Goal: Information Seeking & Learning: Learn about a topic

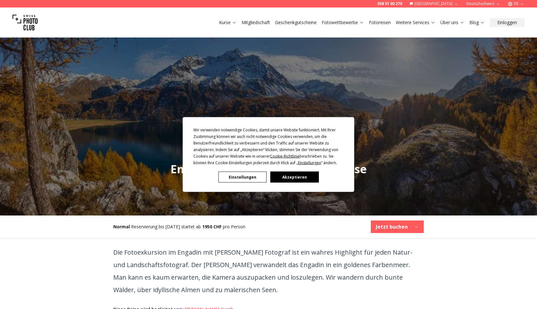
click at [285, 175] on button "Akzeptieren" at bounding box center [295, 177] width 48 height 11
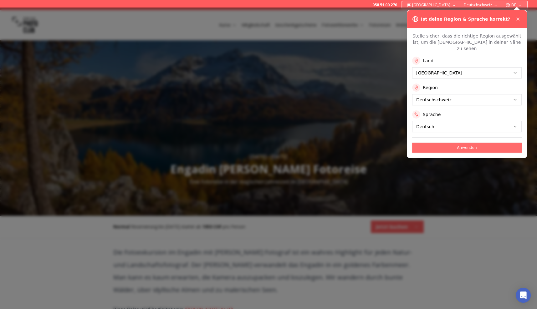
click at [470, 143] on button "Anwenden" at bounding box center [467, 148] width 110 height 10
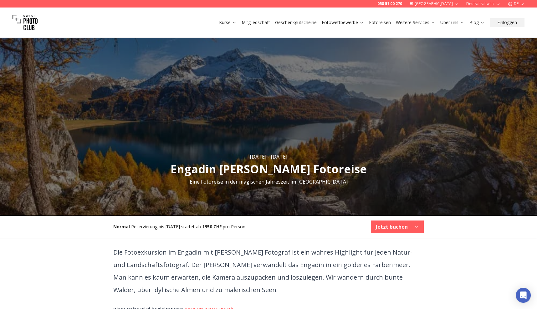
click at [253, 22] on link "Mitgliedschaft" at bounding box center [256, 22] width 29 height 6
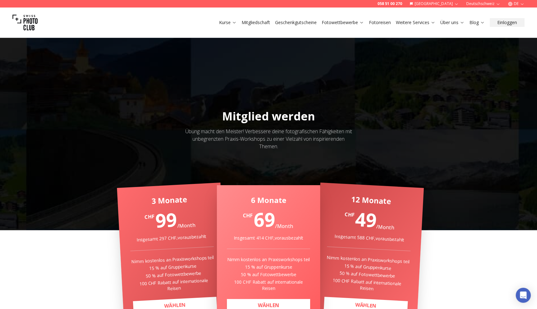
click at [383, 23] on link "Fotoreisen" at bounding box center [380, 22] width 22 height 6
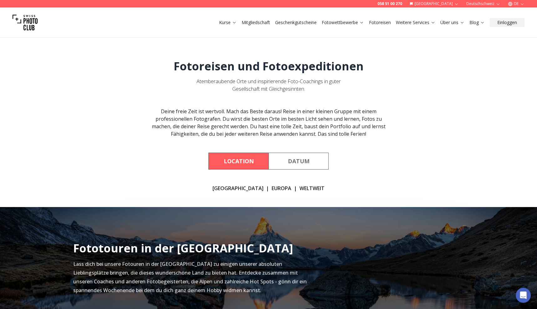
click at [303, 162] on button "Datum" at bounding box center [299, 161] width 60 height 17
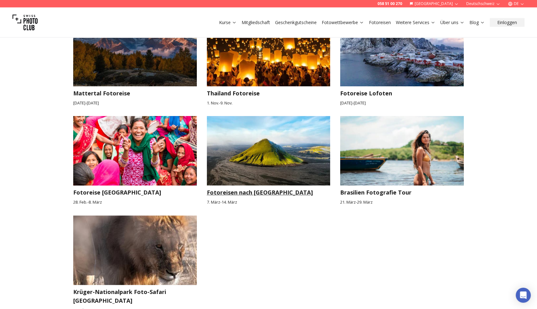
scroll to position [283, 0]
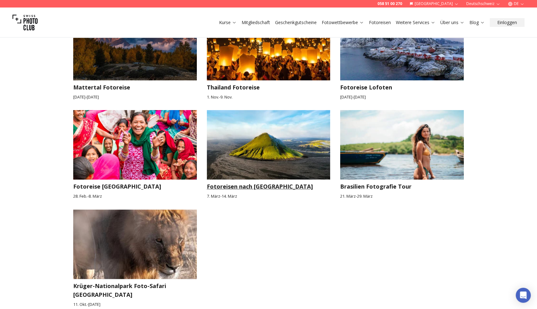
click at [252, 152] on img at bounding box center [269, 145] width 124 height 70
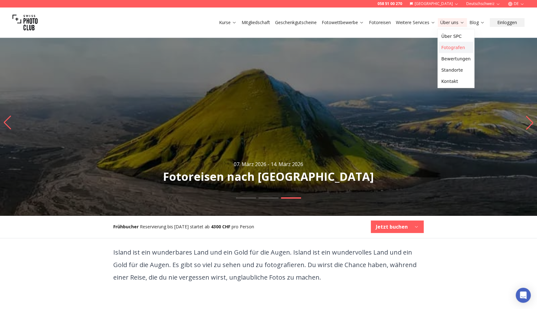
click at [454, 49] on link "Fotografen" at bounding box center [456, 47] width 34 height 11
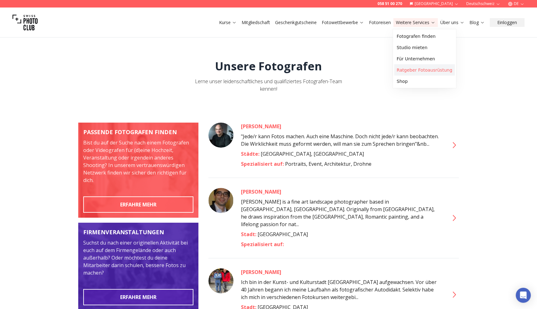
click at [413, 70] on link "Ratgeber Fotoausrüstung" at bounding box center [425, 70] width 61 height 11
